Goal: Task Accomplishment & Management: Manage account settings

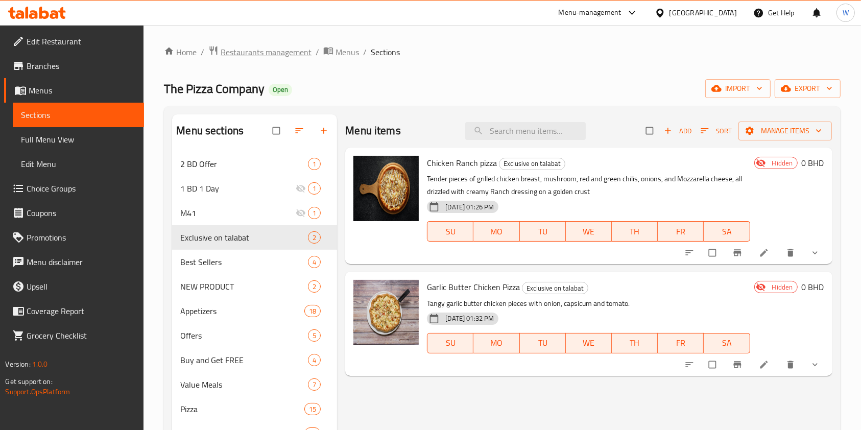
click at [249, 55] on span "Restaurants management" at bounding box center [266, 52] width 91 height 12
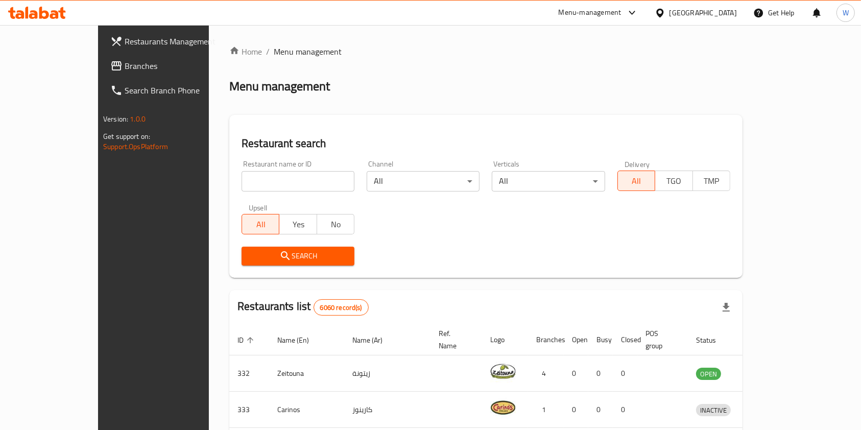
click at [241, 171] on input "search" at bounding box center [297, 181] width 113 height 20
type input "Food Junction"
click button "Search" at bounding box center [297, 256] width 113 height 19
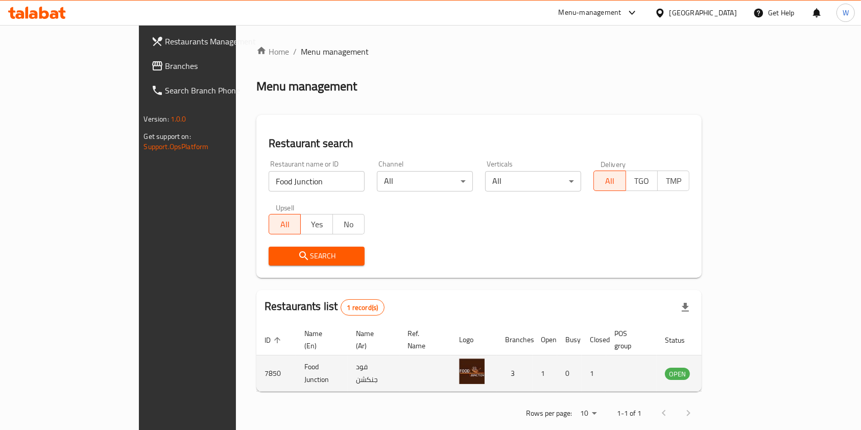
click at [731, 367] on icon "enhanced table" at bounding box center [724, 373] width 12 height 12
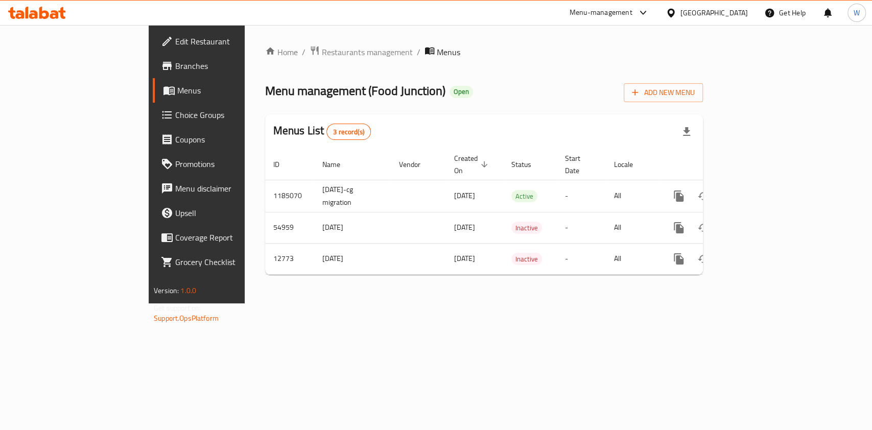
click at [175, 67] on span "Branches" at bounding box center [230, 66] width 111 height 12
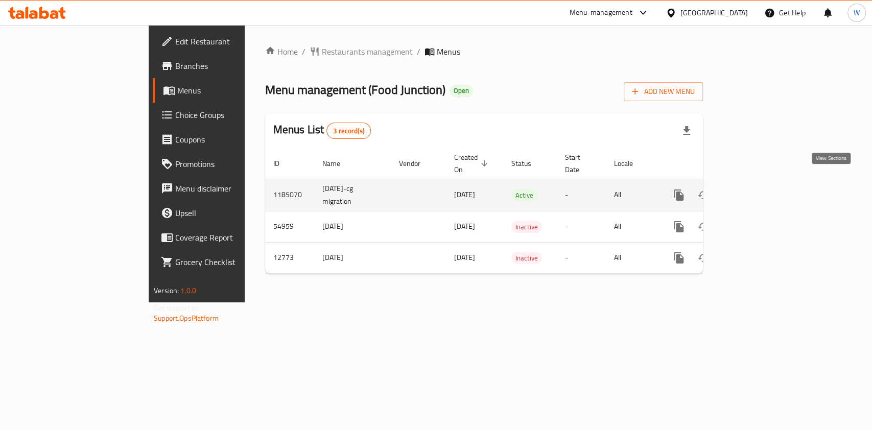
click at [757, 190] on icon "enhanced table" at bounding box center [751, 194] width 9 height 9
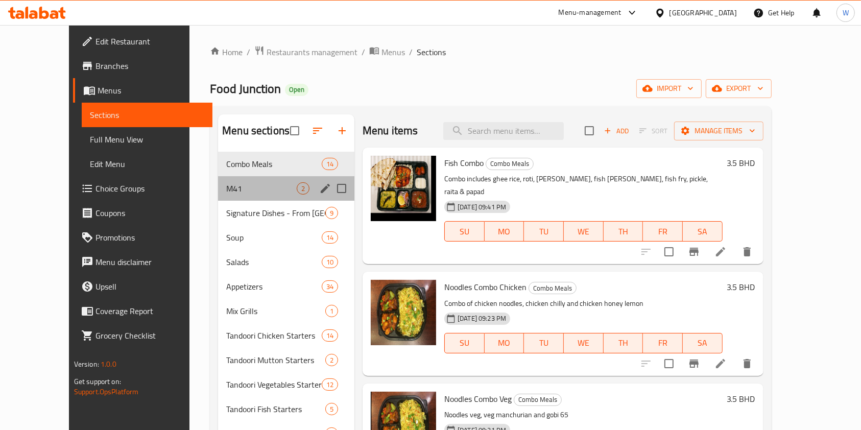
click at [237, 178] on div "M41 2" at bounding box center [286, 188] width 136 height 25
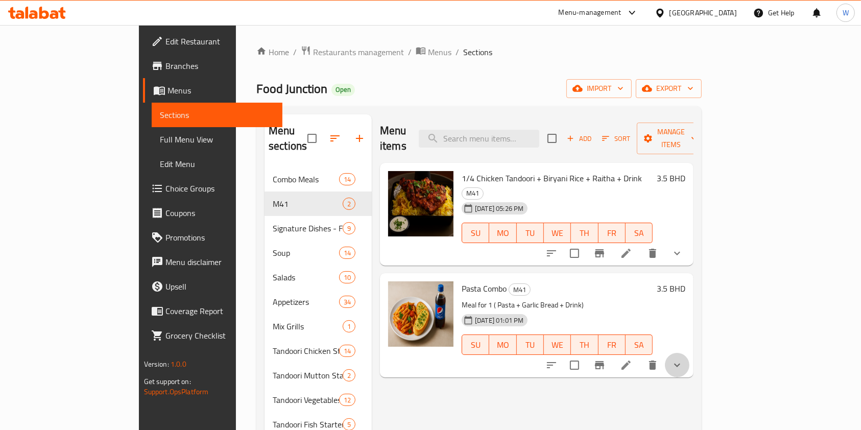
click at [683, 359] on icon "show more" at bounding box center [677, 365] width 12 height 12
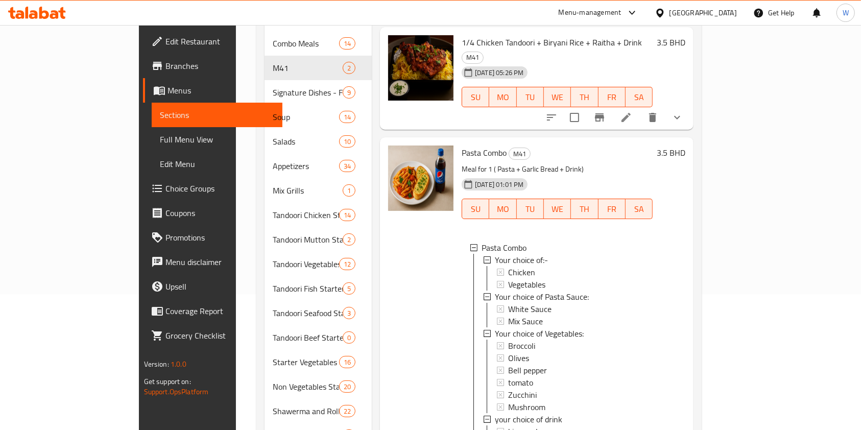
scroll to position [1, 0]
